Goal: Information Seeking & Learning: Learn about a topic

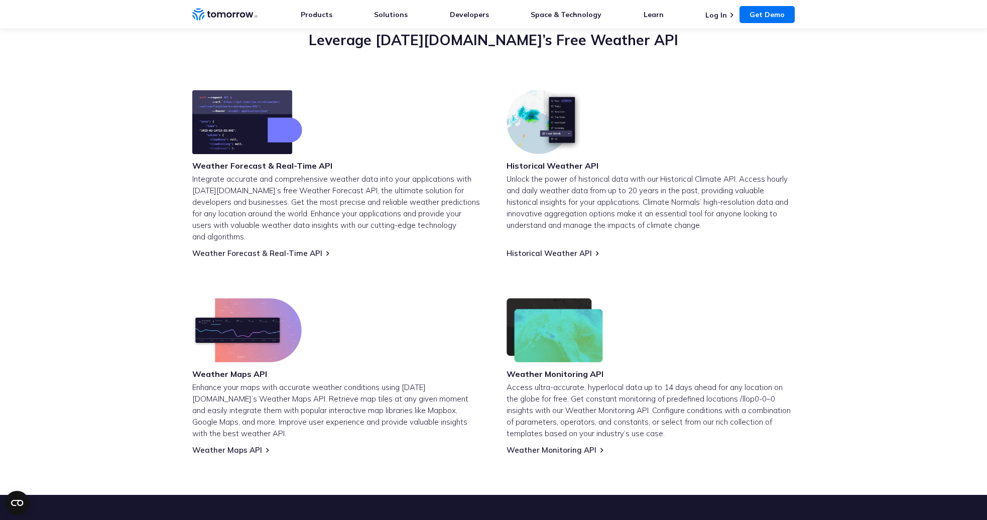
scroll to position [363, 0]
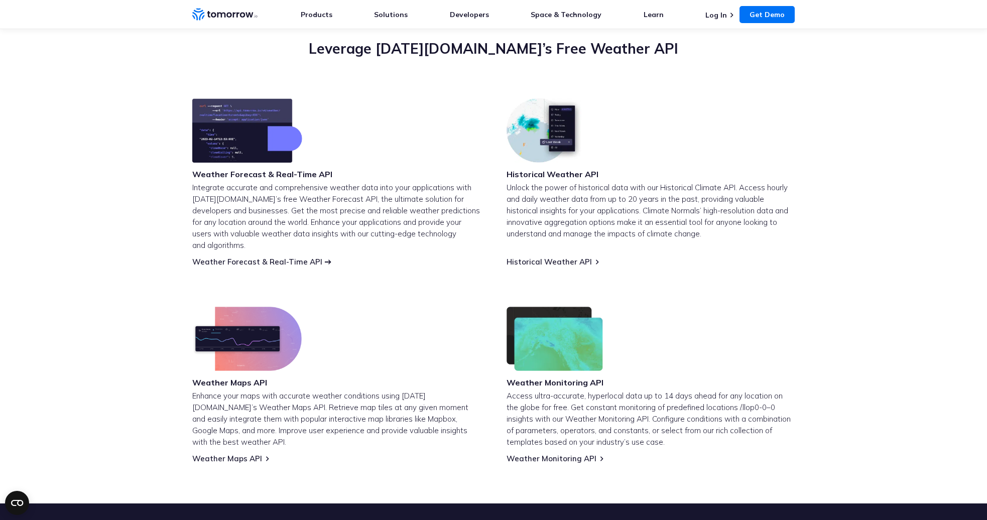
click at [244, 257] on link "Weather Forecast & Real-Time API" at bounding box center [257, 262] width 130 height 10
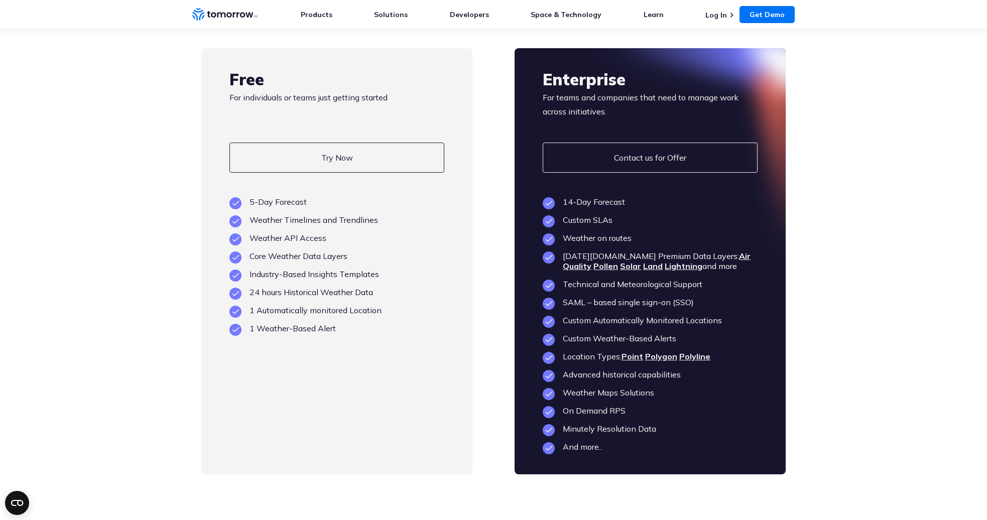
scroll to position [2351, 0]
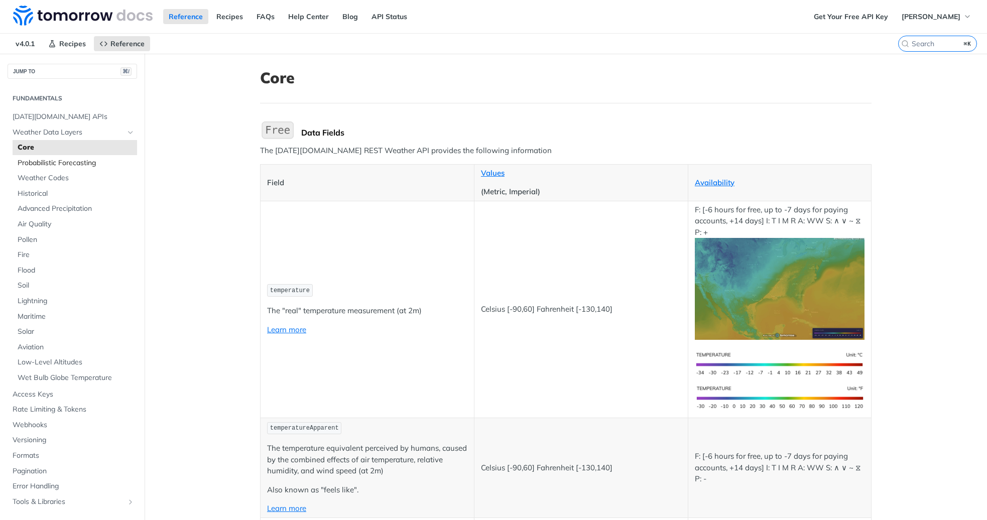
click at [46, 161] on span "Probabilistic Forecasting" at bounding box center [76, 163] width 117 height 10
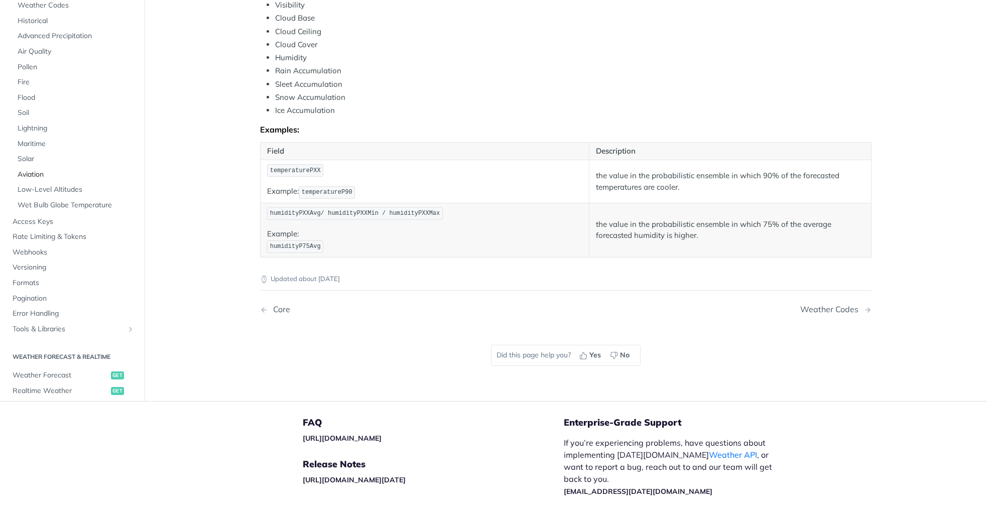
scroll to position [413, 0]
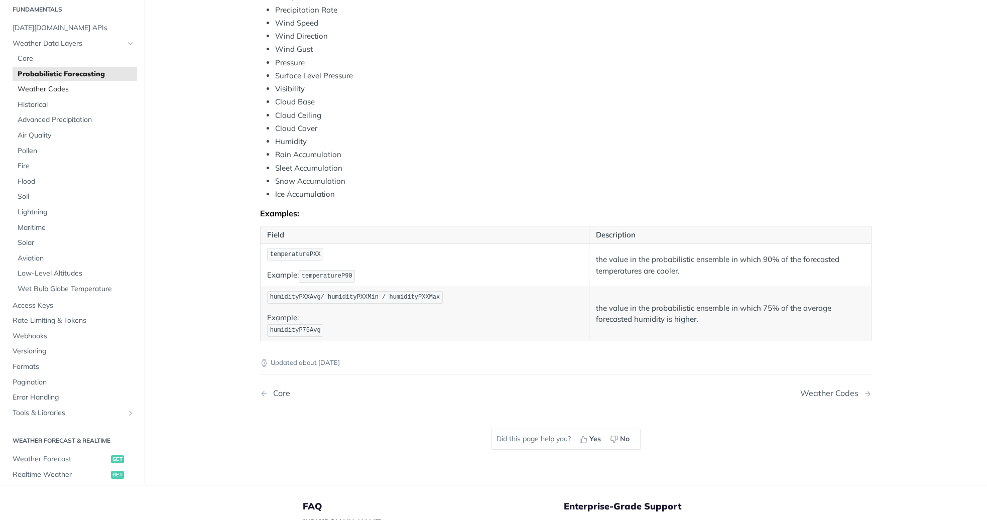
click at [41, 84] on span "Weather Codes" at bounding box center [76, 89] width 117 height 10
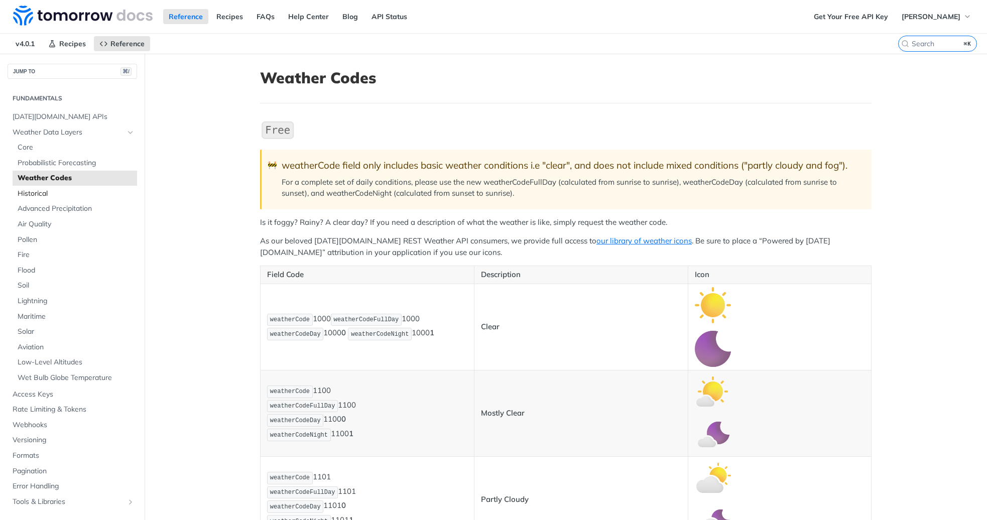
click at [42, 192] on span "Historical" at bounding box center [76, 194] width 117 height 10
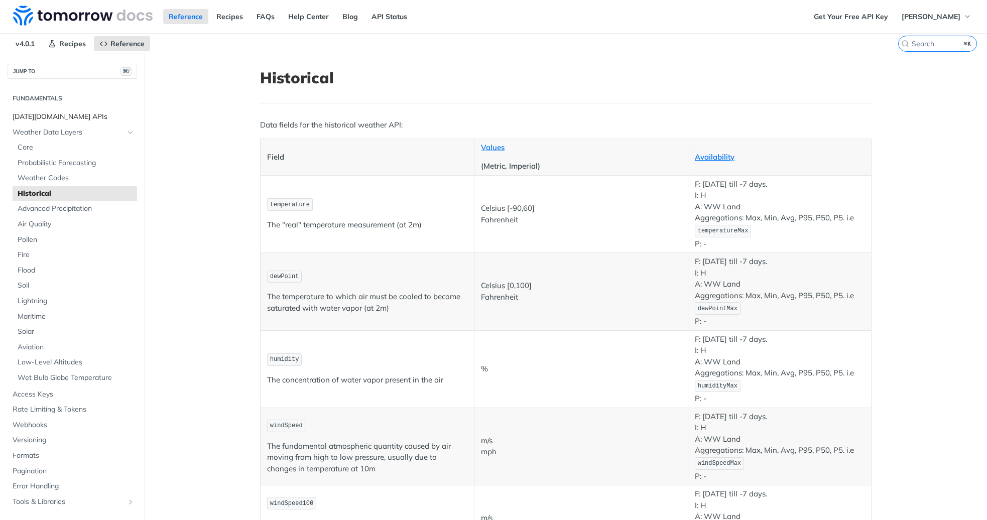
click at [54, 118] on span "[DATE][DOMAIN_NAME] APIs" at bounding box center [74, 117] width 122 height 10
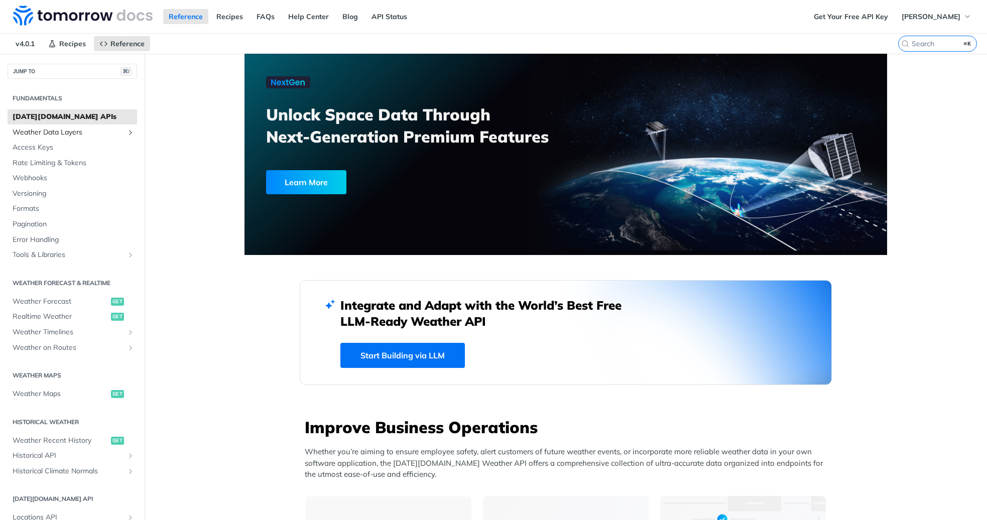
click at [41, 135] on span "Weather Data Layers" at bounding box center [68, 132] width 111 height 10
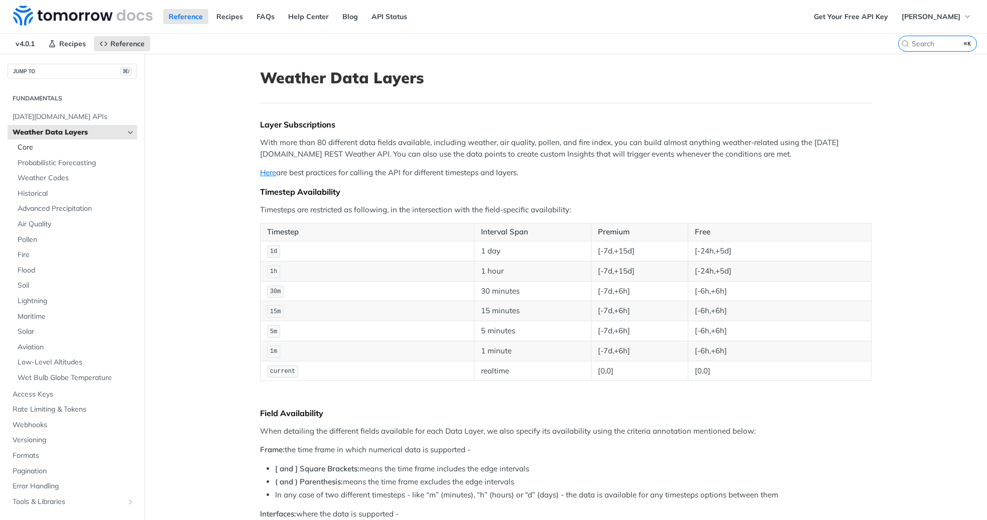
click at [38, 149] on span "Core" at bounding box center [76, 148] width 117 height 10
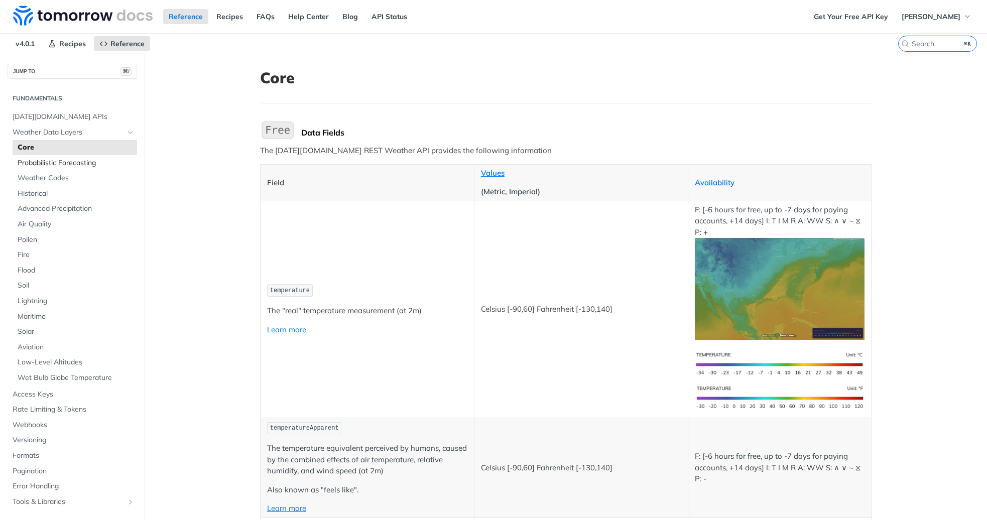
click at [41, 161] on span "Probabilistic Forecasting" at bounding box center [76, 163] width 117 height 10
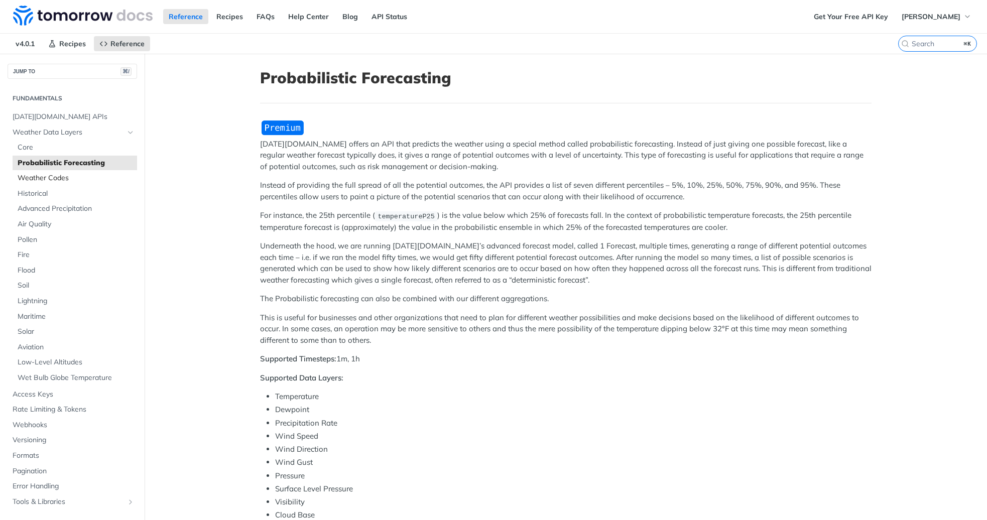
click at [42, 180] on span "Weather Codes" at bounding box center [76, 178] width 117 height 10
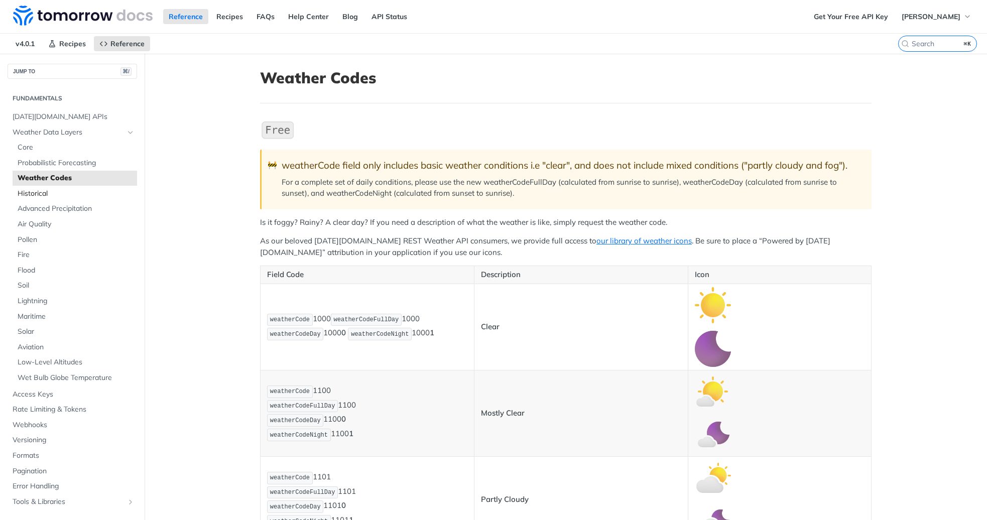
click at [41, 192] on span "Historical" at bounding box center [76, 194] width 117 height 10
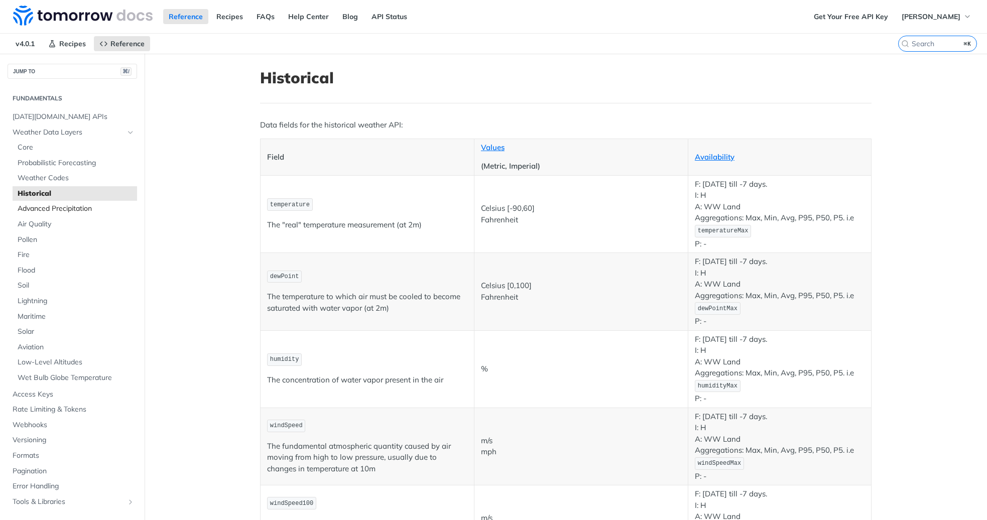
click at [36, 213] on link "Advanced Precipitation" at bounding box center [75, 208] width 124 height 15
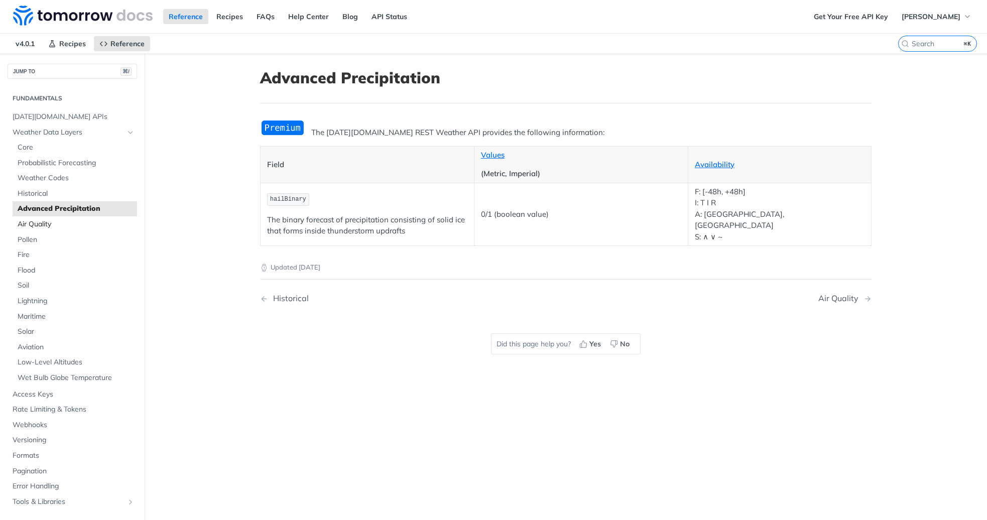
click at [38, 225] on span "Air Quality" at bounding box center [76, 224] width 117 height 10
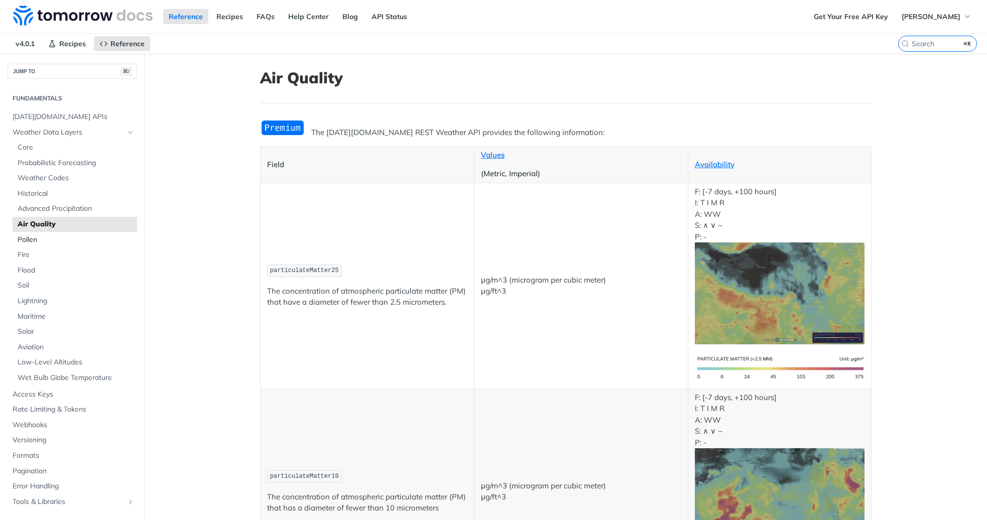
click at [25, 239] on span "Pollen" at bounding box center [76, 240] width 117 height 10
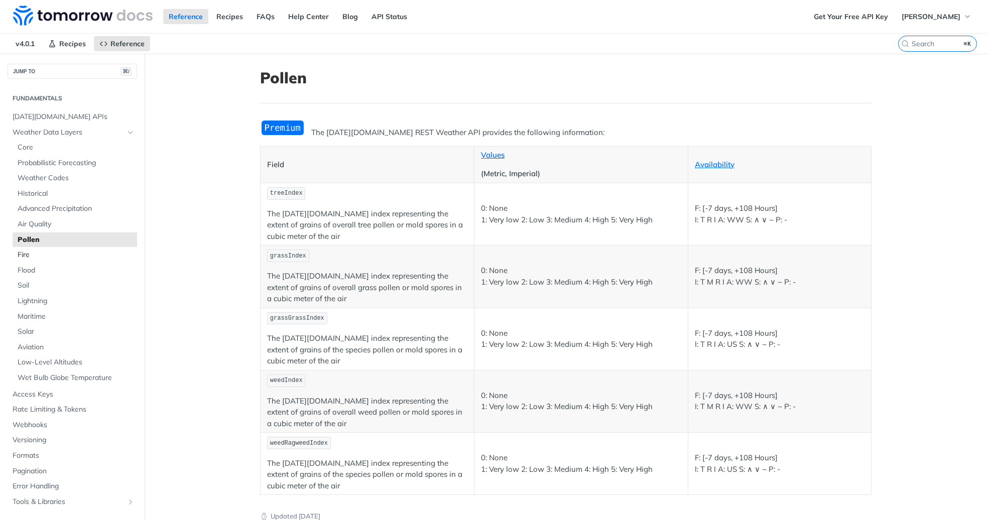
click at [23, 255] on span "Fire" at bounding box center [76, 255] width 117 height 10
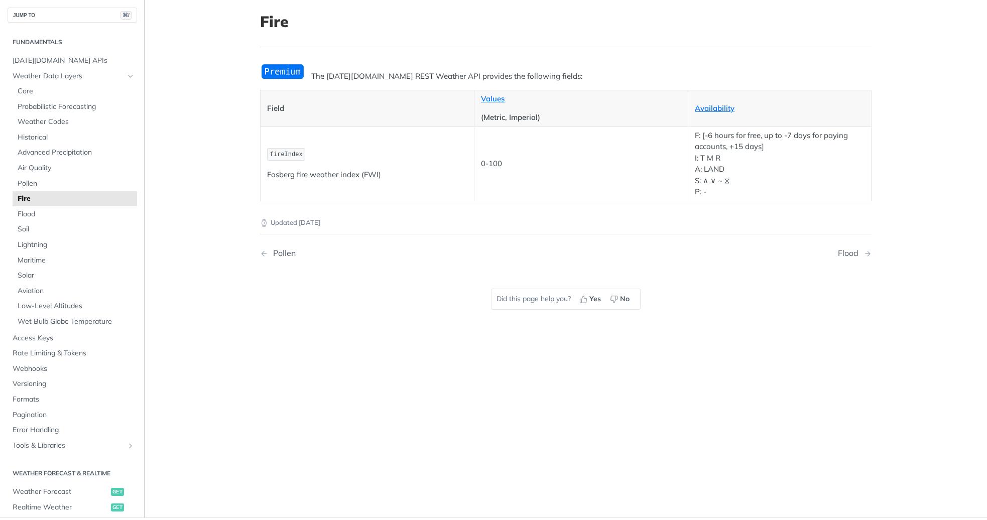
scroll to position [57, 0]
click at [37, 425] on span "Error Handling" at bounding box center [74, 430] width 122 height 10
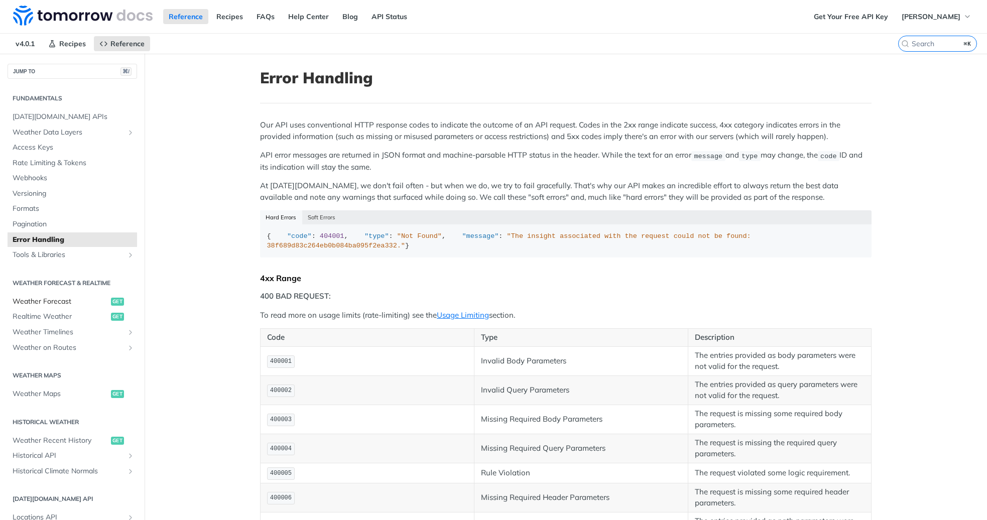
click at [34, 299] on span "Weather Forecast" at bounding box center [61, 302] width 96 height 10
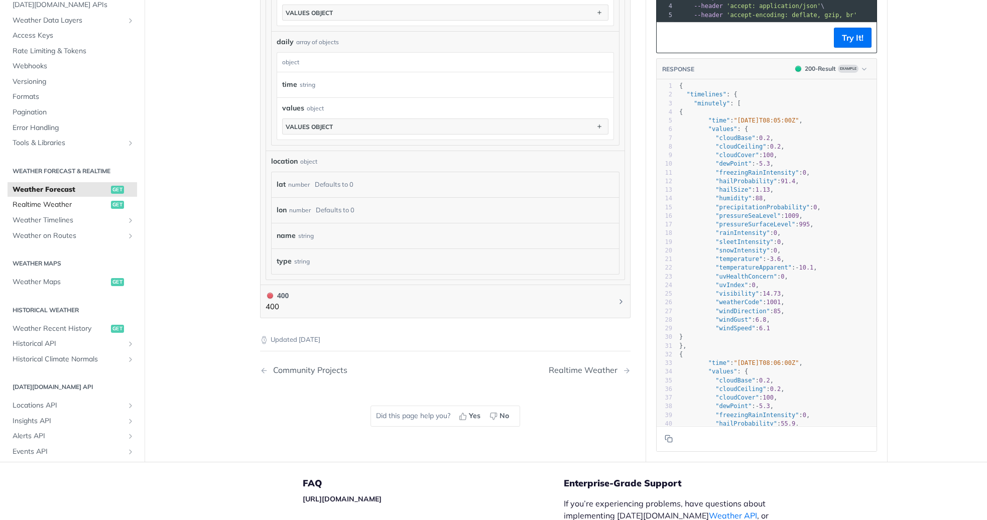
click at [39, 200] on span "Realtime Weather" at bounding box center [61, 205] width 96 height 10
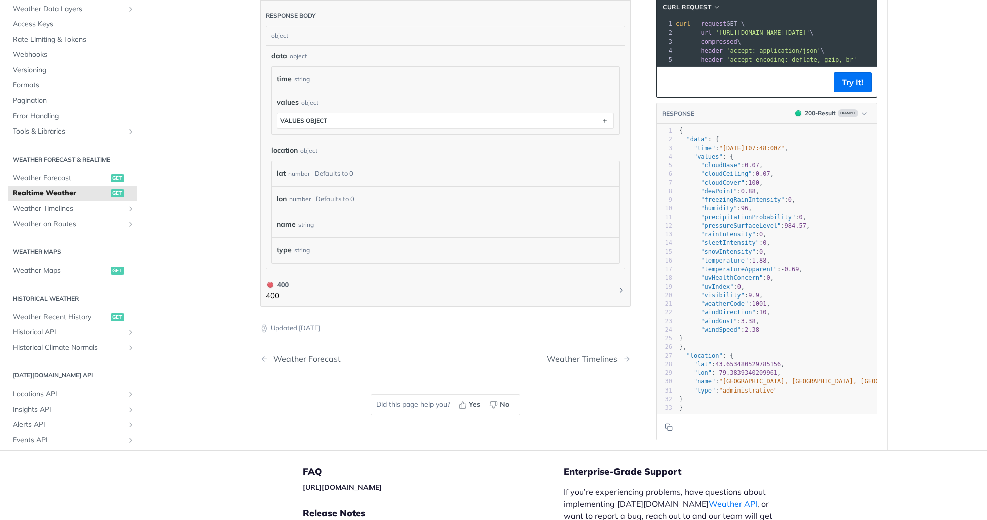
scroll to position [511, 0]
click at [36, 390] on span "Locations API" at bounding box center [68, 395] width 111 height 10
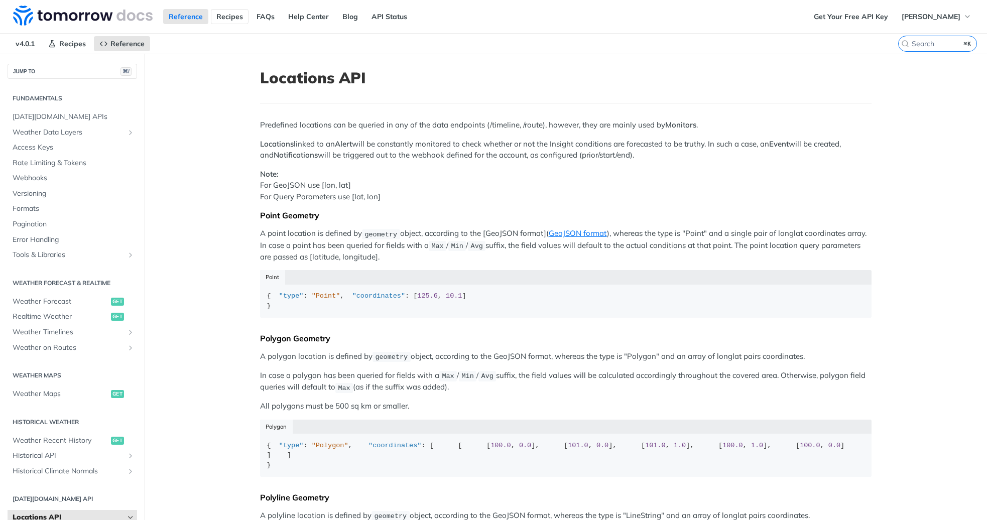
click at [235, 17] on link "Recipes" at bounding box center [230, 16] width 38 height 15
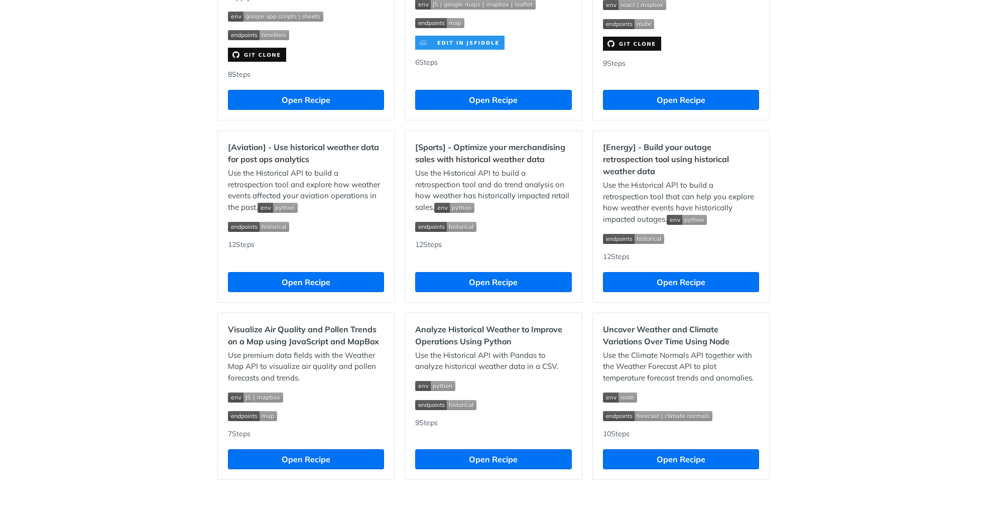
scroll to position [804, 0]
click at [528, 276] on button "Open Recipe" at bounding box center [493, 282] width 156 height 20
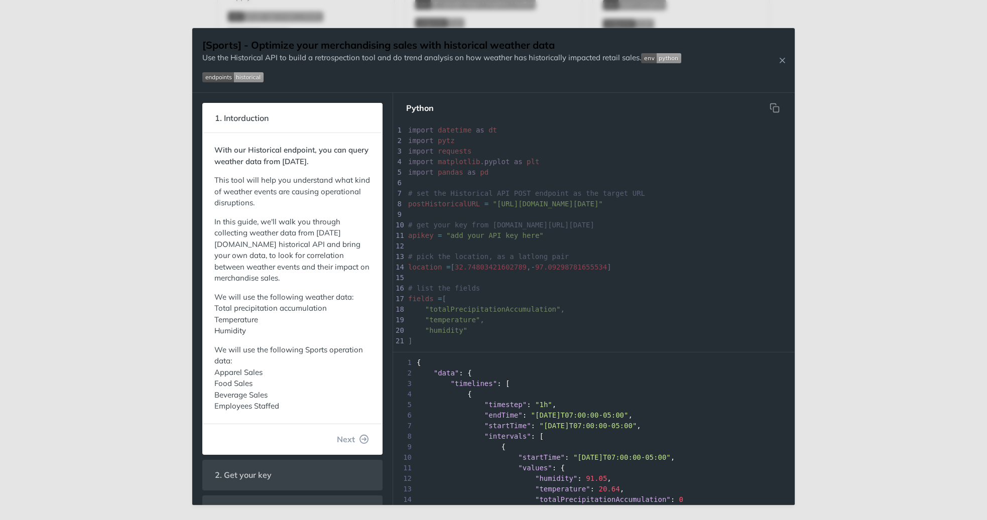
scroll to position [4, 0]
